Goal: Task Accomplishment & Management: Manage account settings

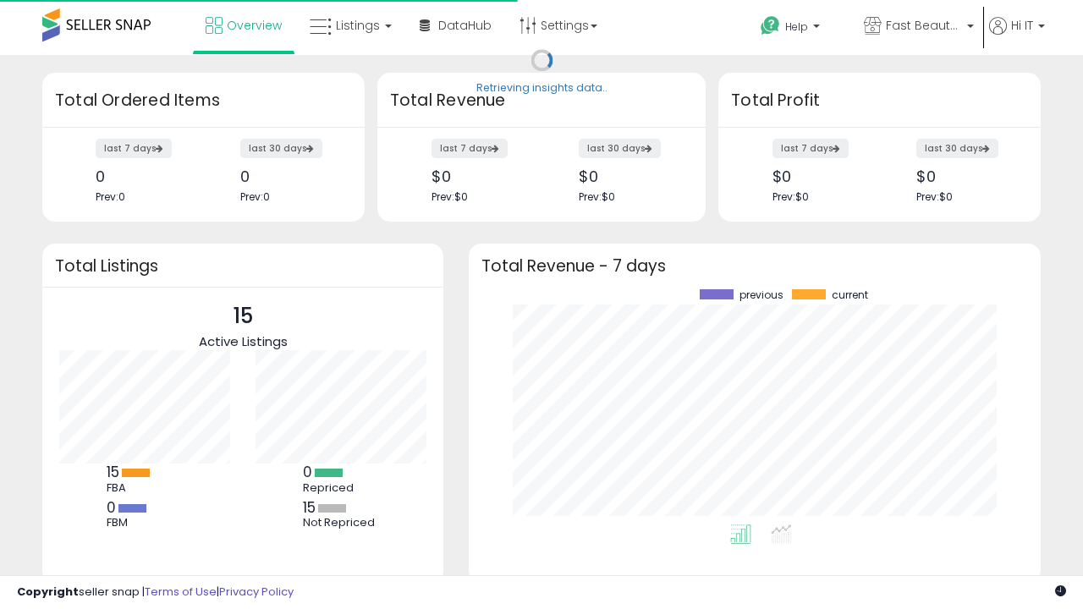
scroll to position [235, 538]
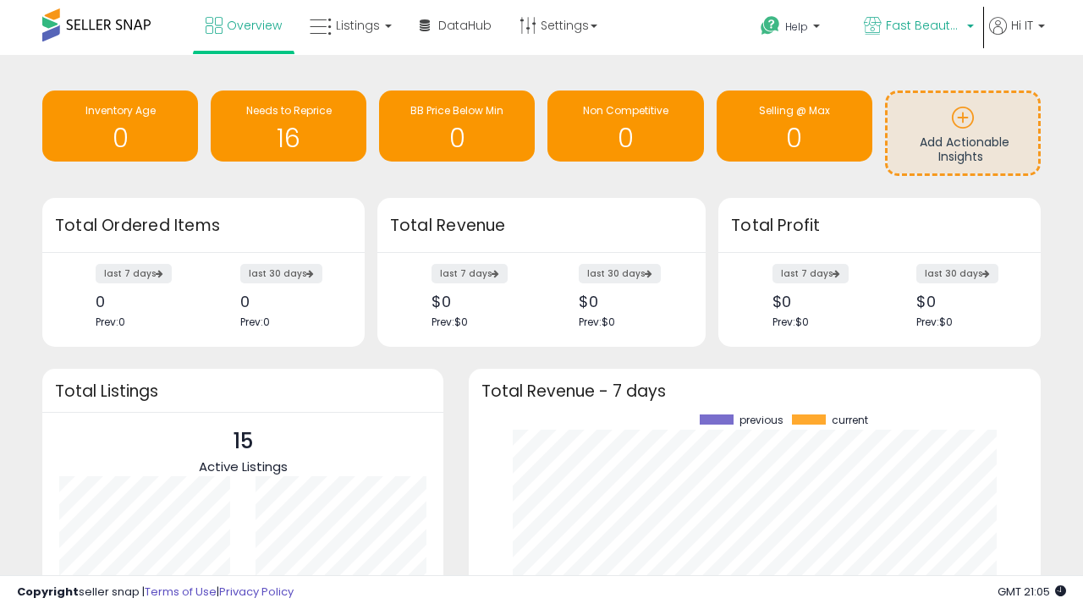
click at [917, 27] on span "Fast Beauty ([GEOGRAPHIC_DATA])" at bounding box center [924, 25] width 76 height 17
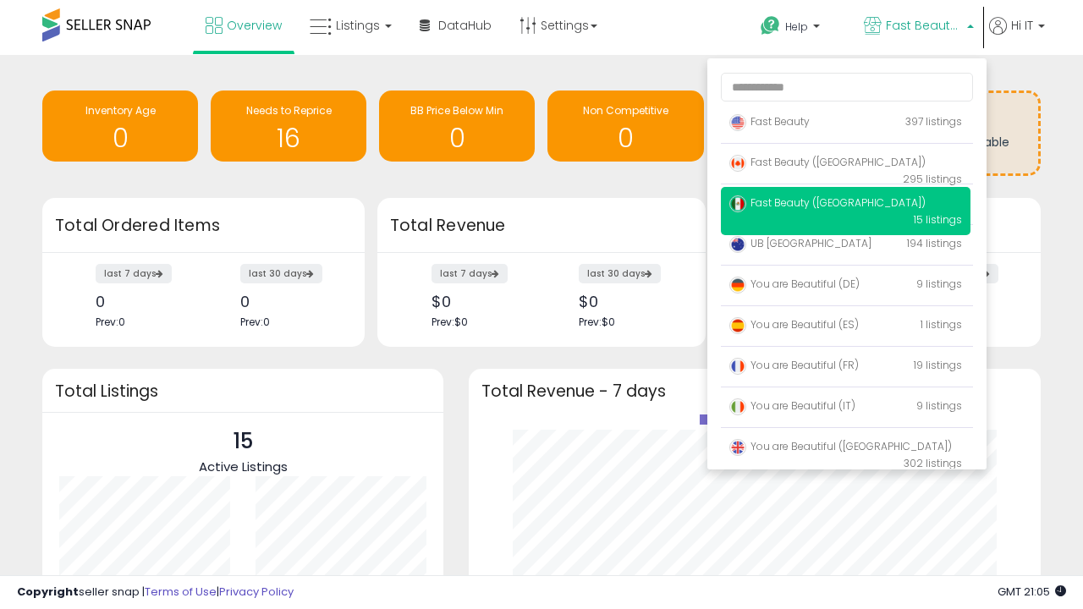
click at [845, 165] on span "Fast Beauty ([GEOGRAPHIC_DATA])" at bounding box center [827, 162] width 196 height 14
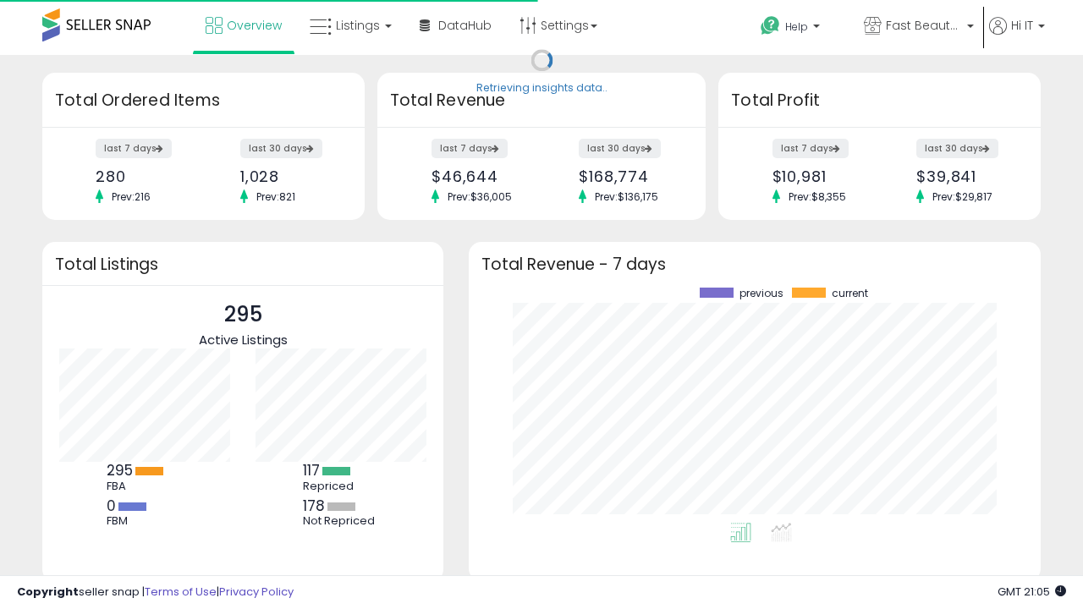
scroll to position [235, 538]
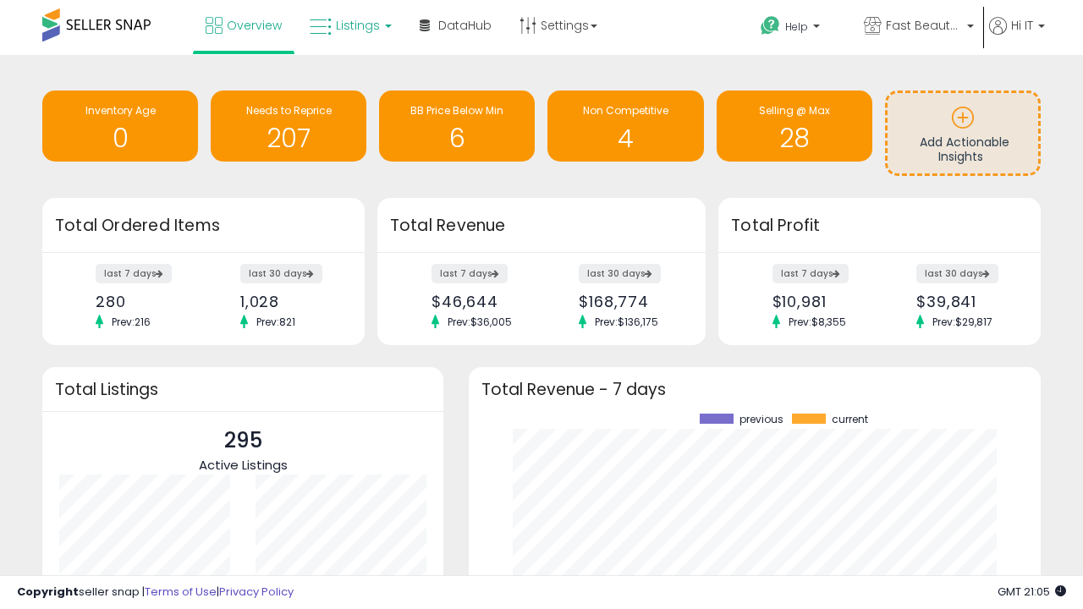
click at [349, 25] on span "Listings" at bounding box center [358, 25] width 44 height 17
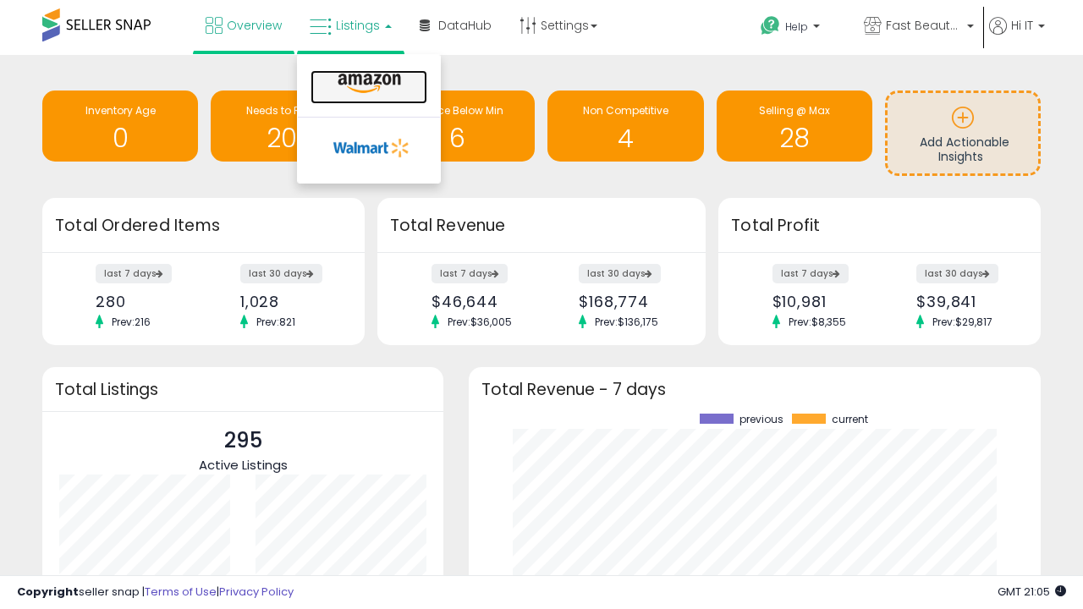
click at [367, 84] on icon at bounding box center [370, 84] width 74 height 22
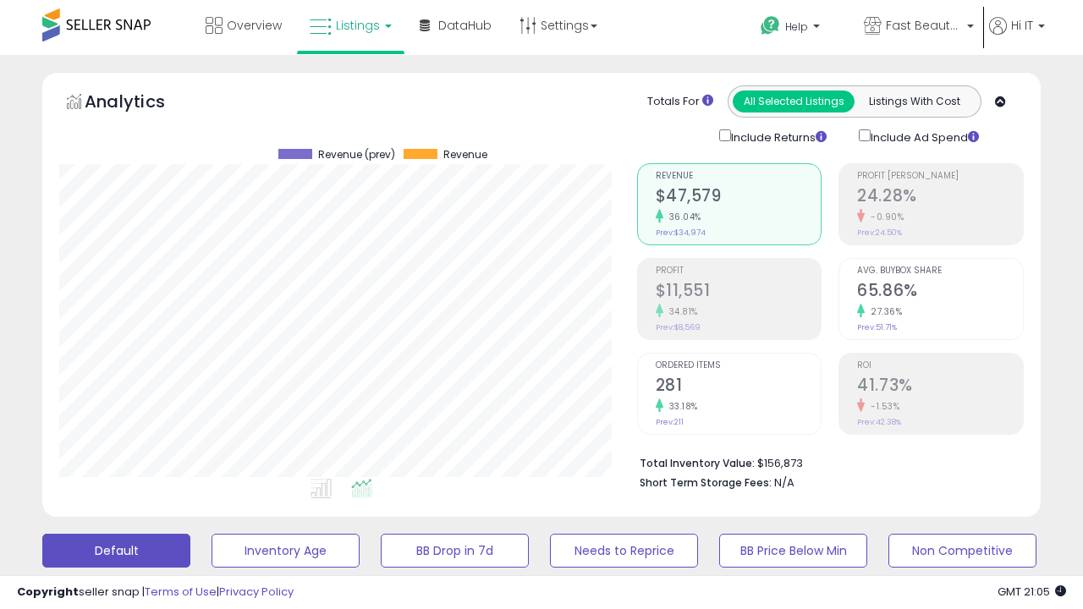
scroll to position [347, 577]
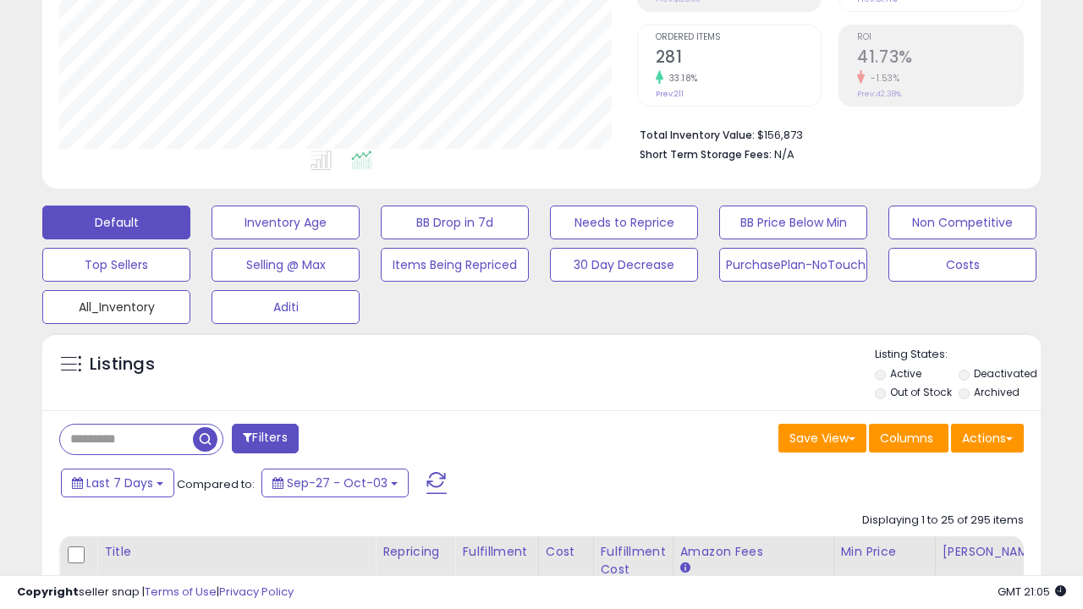
click at [116, 304] on button "All_Inventory" at bounding box center [116, 307] width 148 height 34
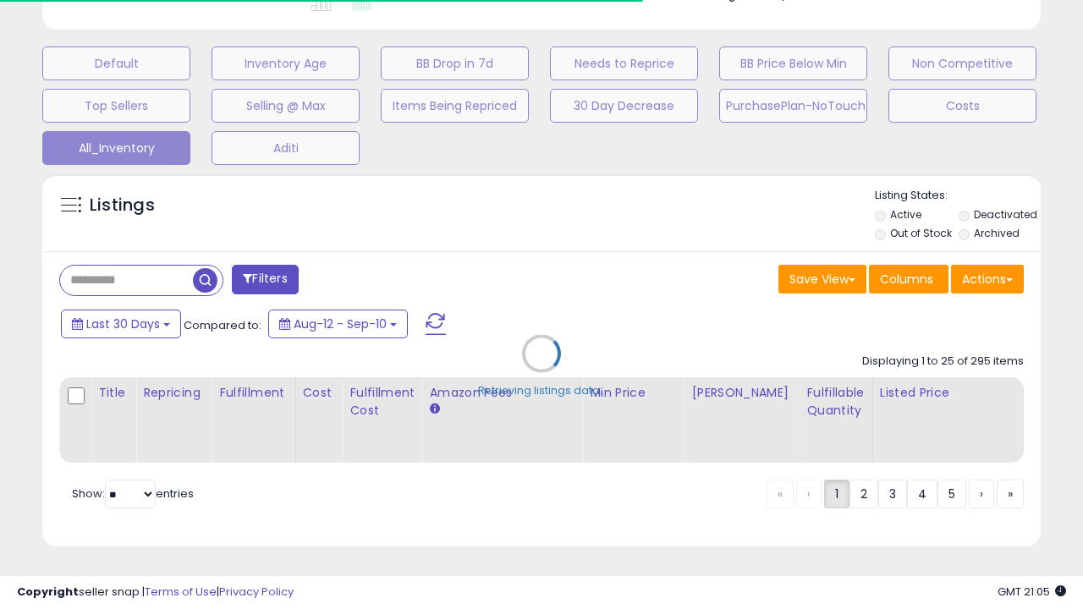
scroll to position [0, 13]
